Goal: Information Seeking & Learning: Learn about a topic

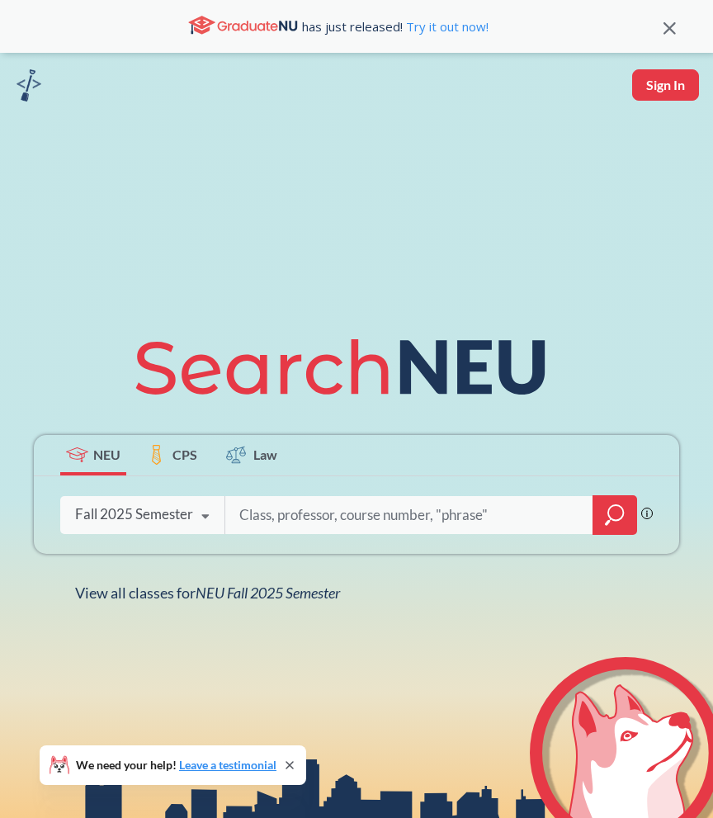
click at [291, 507] on input "search" at bounding box center [409, 515] width 343 height 35
type input "engl1600"
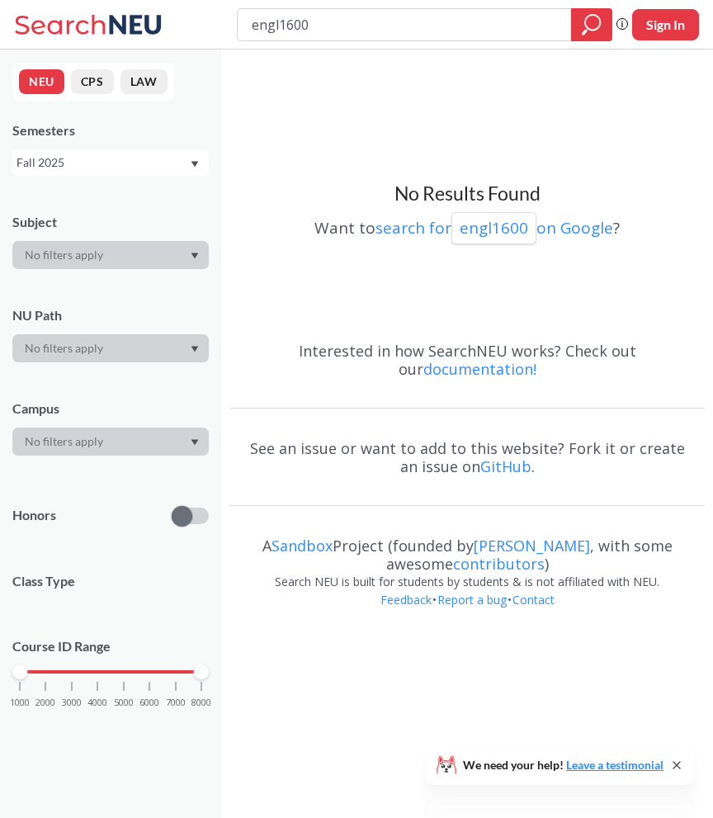
click at [139, 177] on div "NEU CPS LAW Semesters Fall 2025 Subject NU Path Campus Honors Class Type Course…" at bounding box center [110, 434] width 221 height 768
click at [122, 169] on div "Fall 2025" at bounding box center [103, 162] width 172 height 18
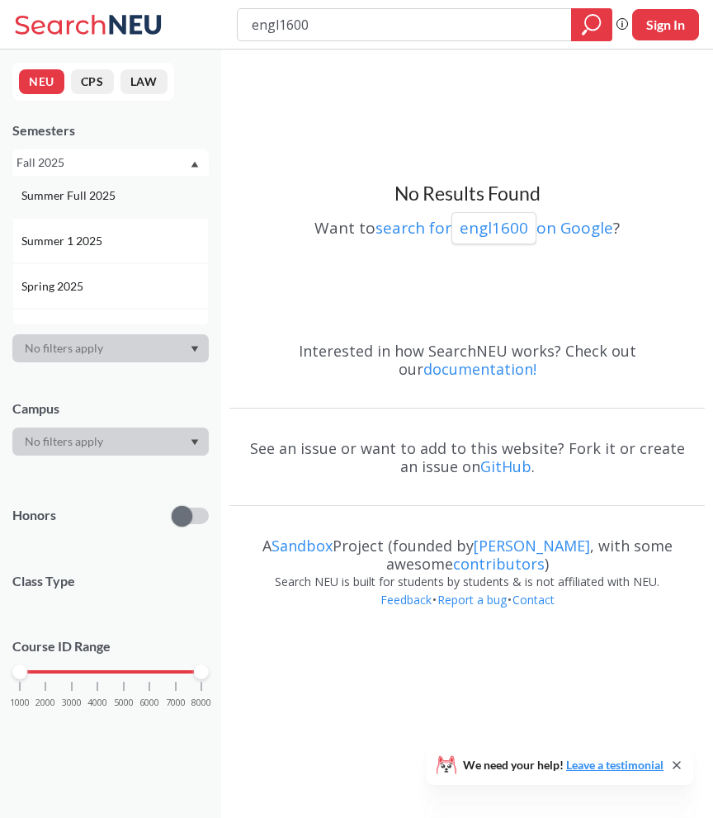
scroll to position [121, 0]
click at [73, 259] on span "Spring 2025" at bounding box center [53, 259] width 65 height 18
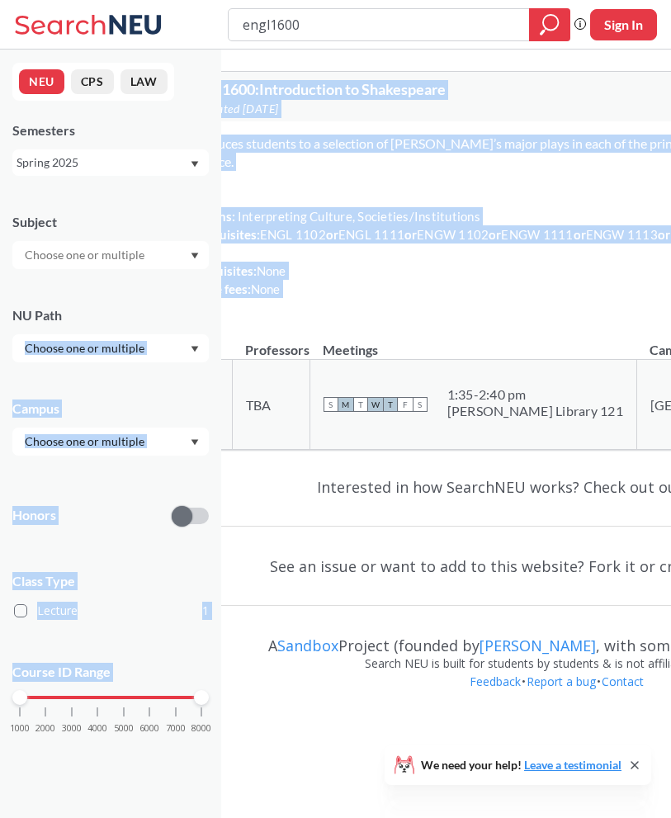
drag, startPoint x: 231, startPoint y: 325, endPoint x: 214, endPoint y: 325, distance: 17.3
click at [214, 325] on div "NEU CPS LAW Semesters Spring 2025 Subject NU Path Campus Honors Class Type Lect…" at bounding box center [335, 357] width 671 height 715
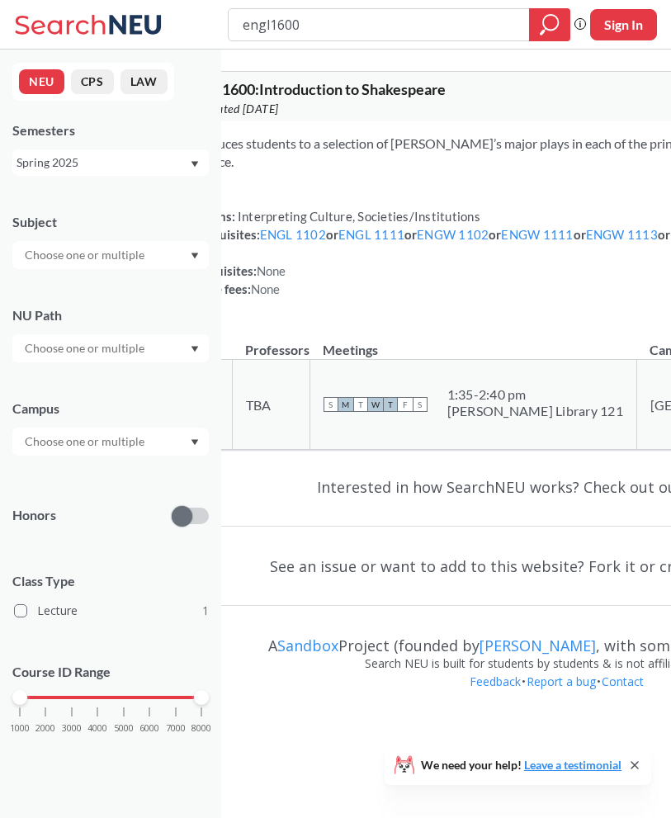
click at [247, 321] on div "Introduces students to a selection of [PERSON_NAME]’s major plays in each of th…" at bounding box center [556, 222] width 777 height 203
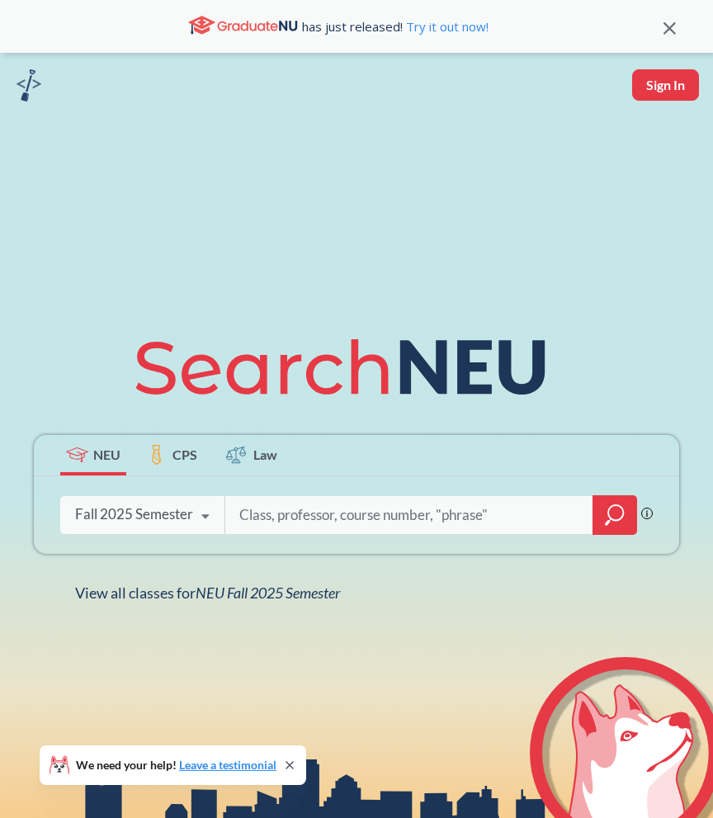
click at [146, 522] on div "Fall 2025 Semester" at bounding box center [134, 514] width 118 height 18
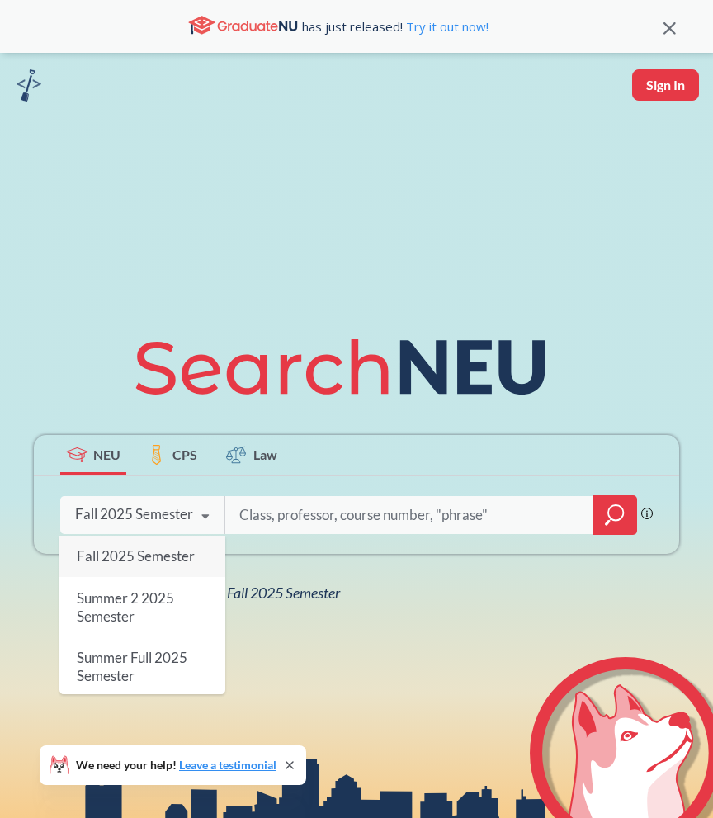
click at [172, 364] on icon at bounding box center [348, 367] width 430 height 92
